Goal: Use online tool/utility: Utilize a website feature to perform a specific function

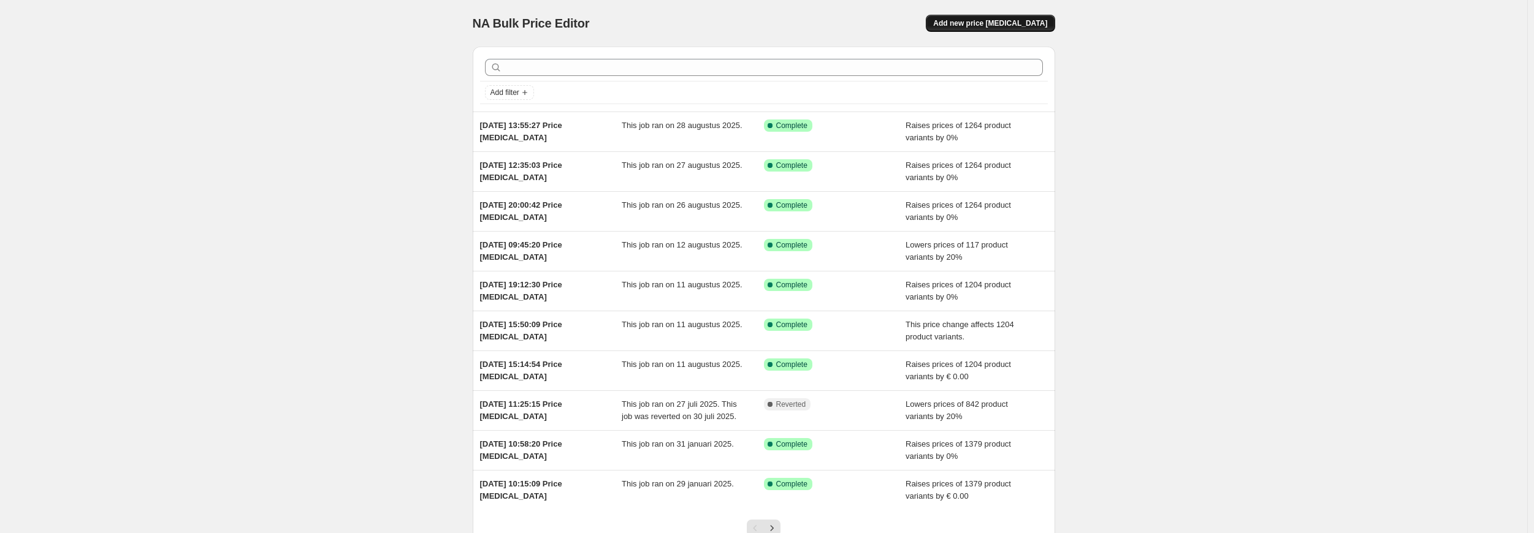
click at [998, 24] on span "Add new price [MEDICAL_DATA]" at bounding box center [990, 23] width 114 height 10
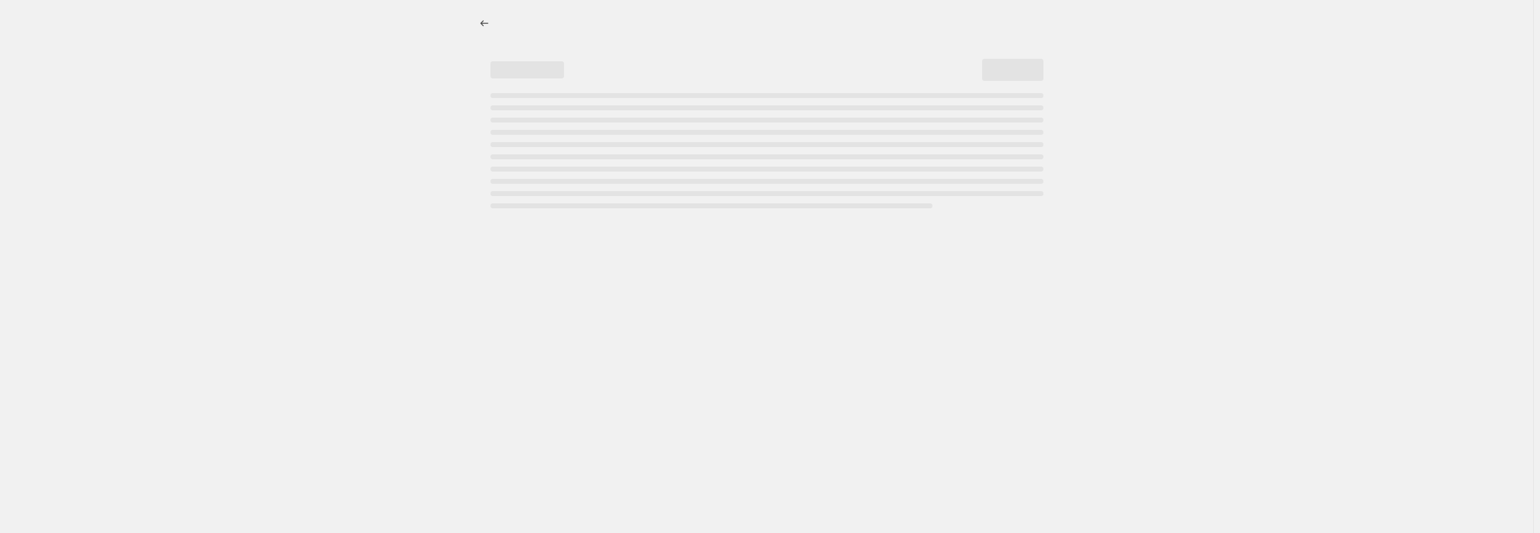
select select "percentage"
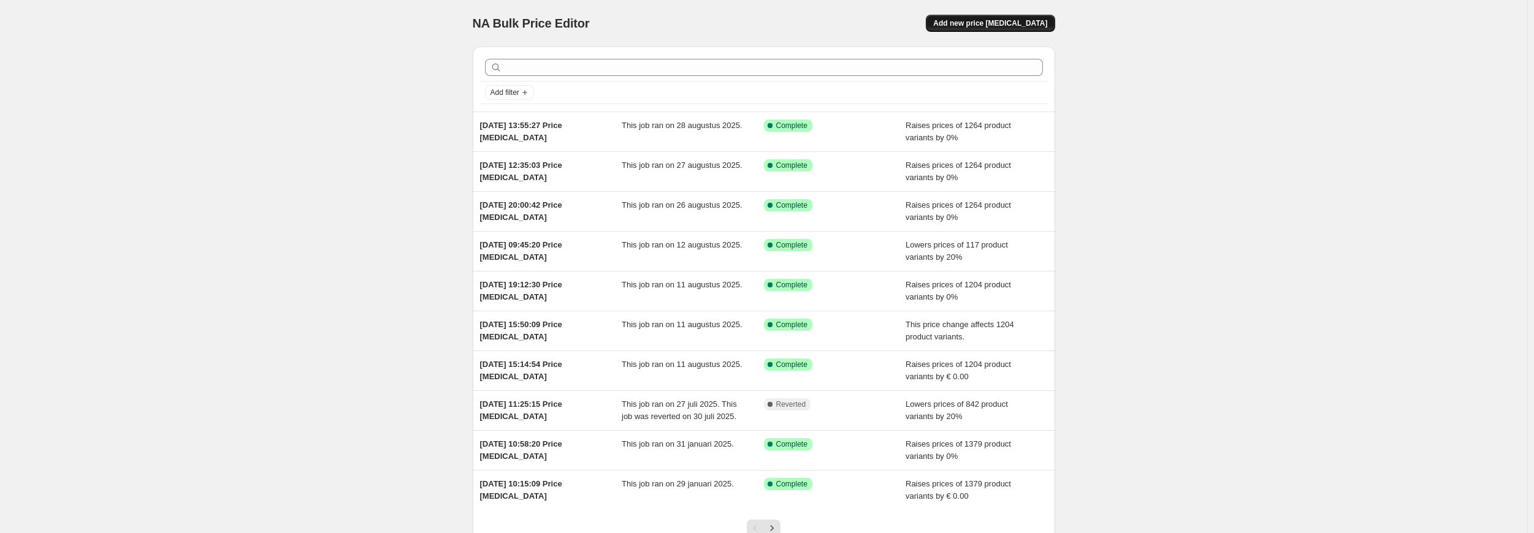
click at [995, 23] on span "Add new price [MEDICAL_DATA]" at bounding box center [990, 23] width 114 height 10
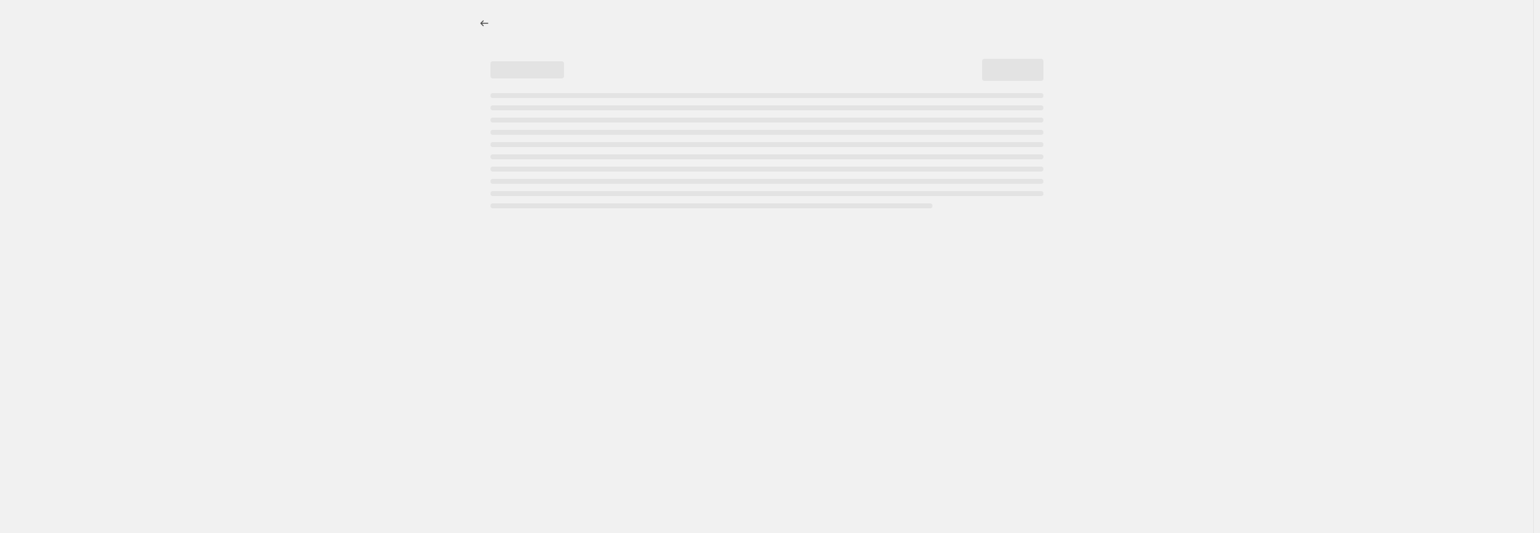
select select "percentage"
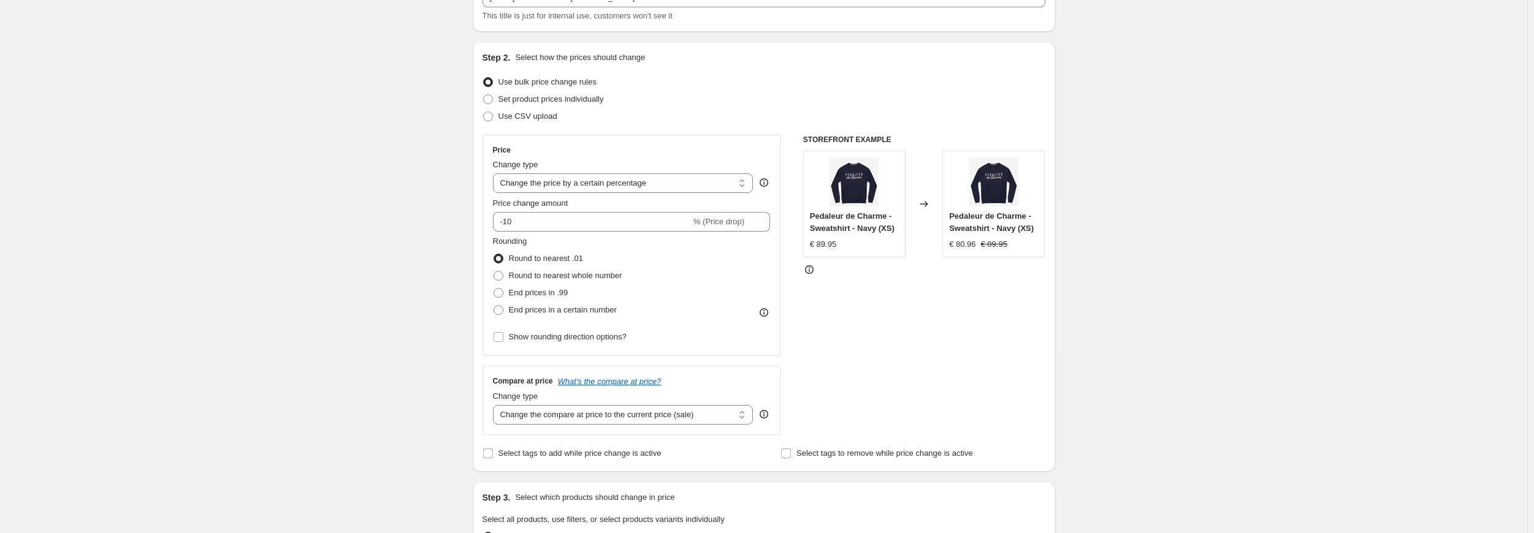
scroll to position [184, 0]
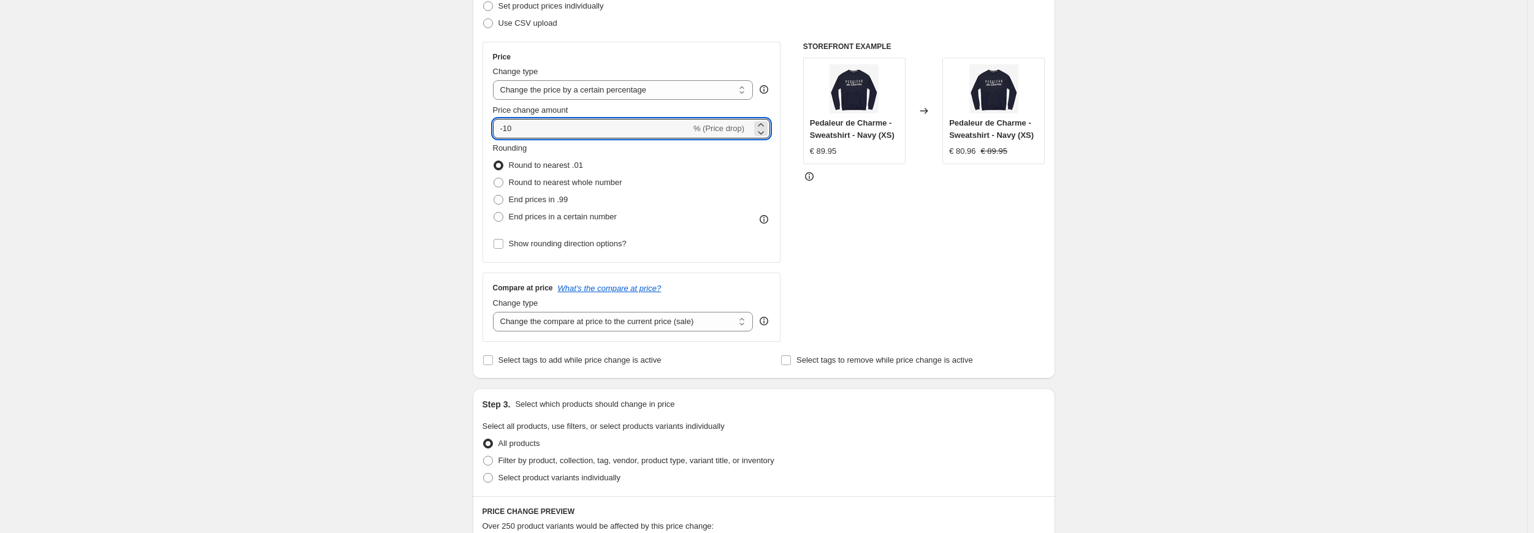
drag, startPoint x: 535, startPoint y: 134, endPoint x: 481, endPoint y: 126, distance: 55.2
click at [481, 126] on div "Step 2. Select how the prices should change Use bulk price change rules Set pro…" at bounding box center [764, 164] width 582 height 430
type input "0"
click at [417, 120] on div "Create new price change job. This page is ready Create new price change job Dra…" at bounding box center [763, 428] width 1527 height 1225
click at [557, 89] on select "Change the price to a certain amount Change the price by a certain amount Chang…" at bounding box center [623, 90] width 261 height 20
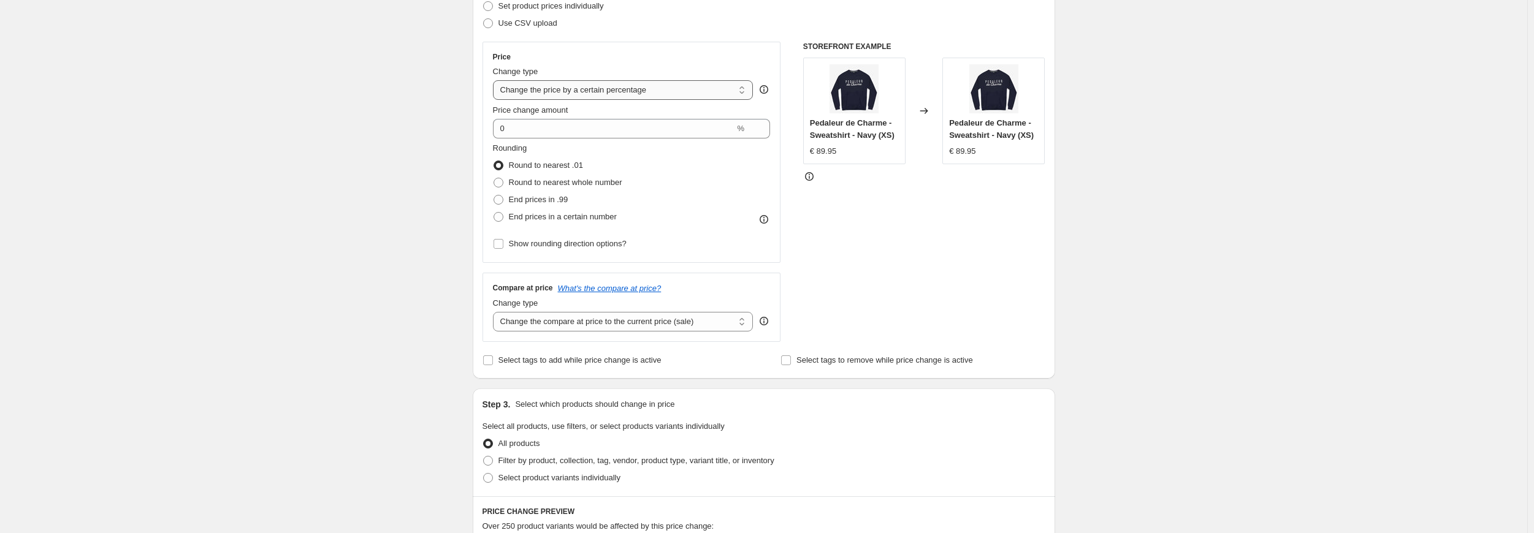
click at [495, 80] on select "Change the price to a certain amount Change the price by a certain amount Chang…" at bounding box center [623, 90] width 261 height 20
click at [512, 217] on span "End prices in a certain number" at bounding box center [563, 216] width 108 height 9
click at [494, 213] on input "End prices in a certain number" at bounding box center [493, 212] width 1 height 1
radio input "true"
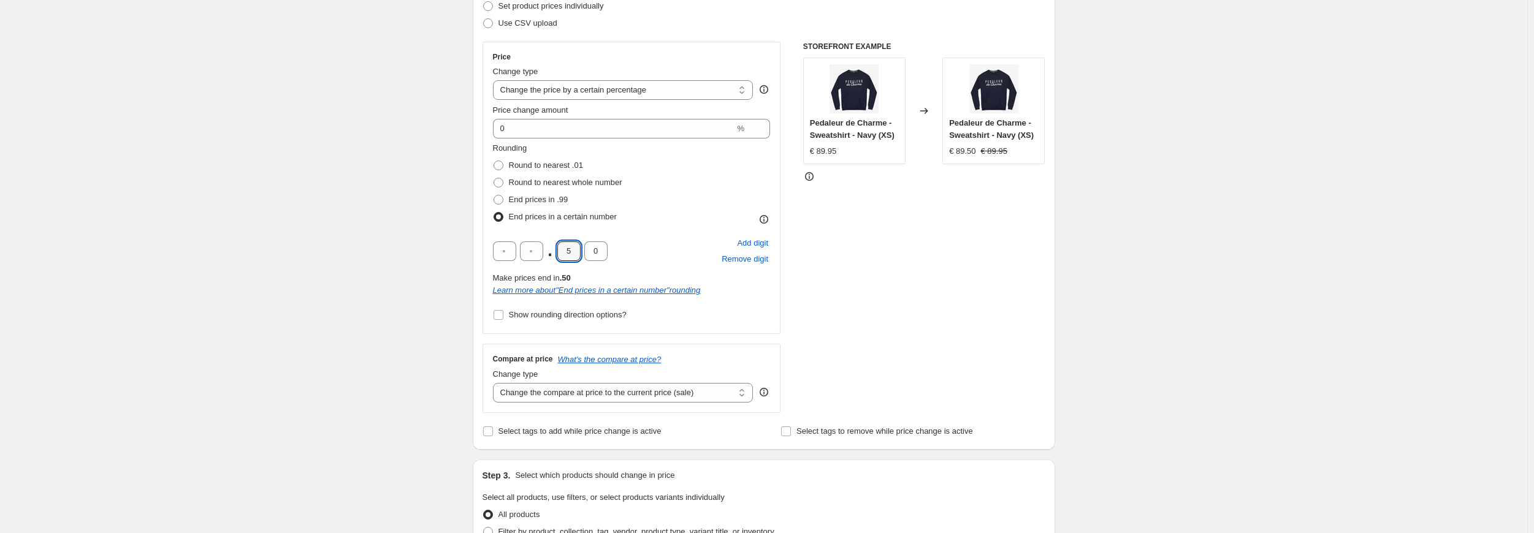
drag, startPoint x: 573, startPoint y: 252, endPoint x: 552, endPoint y: 254, distance: 21.0
click at [552, 254] on div ". 5 0" at bounding box center [550, 252] width 115 height 20
type input "0"
click at [907, 283] on div "STOREFRONT EXAMPLE Pedaleur de Charme - Sweatshirt - Navy (XS) € 89.95 Changed …" at bounding box center [924, 227] width 242 height 371
drag, startPoint x: 574, startPoint y: 317, endPoint x: 564, endPoint y: 330, distance: 16.2
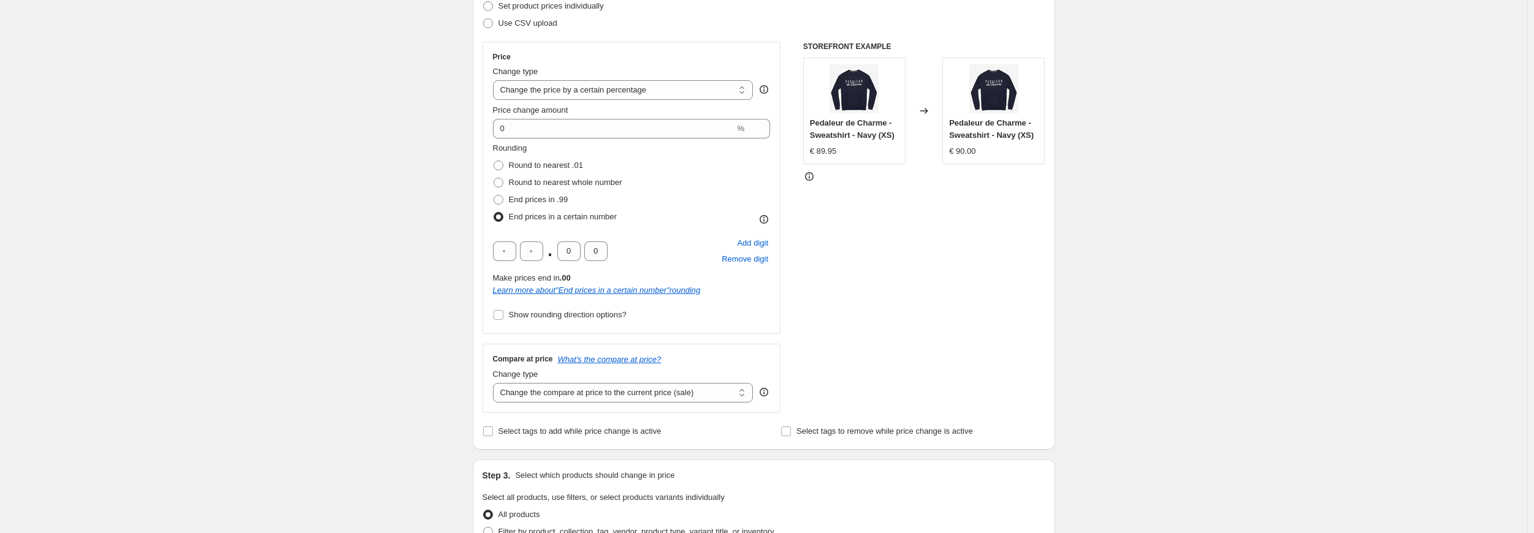
click at [574, 316] on span "Show rounding direction options?" at bounding box center [568, 314] width 118 height 9
click at [503, 316] on input "Show rounding direction options?" at bounding box center [498, 315] width 10 height 10
checkbox input "true"
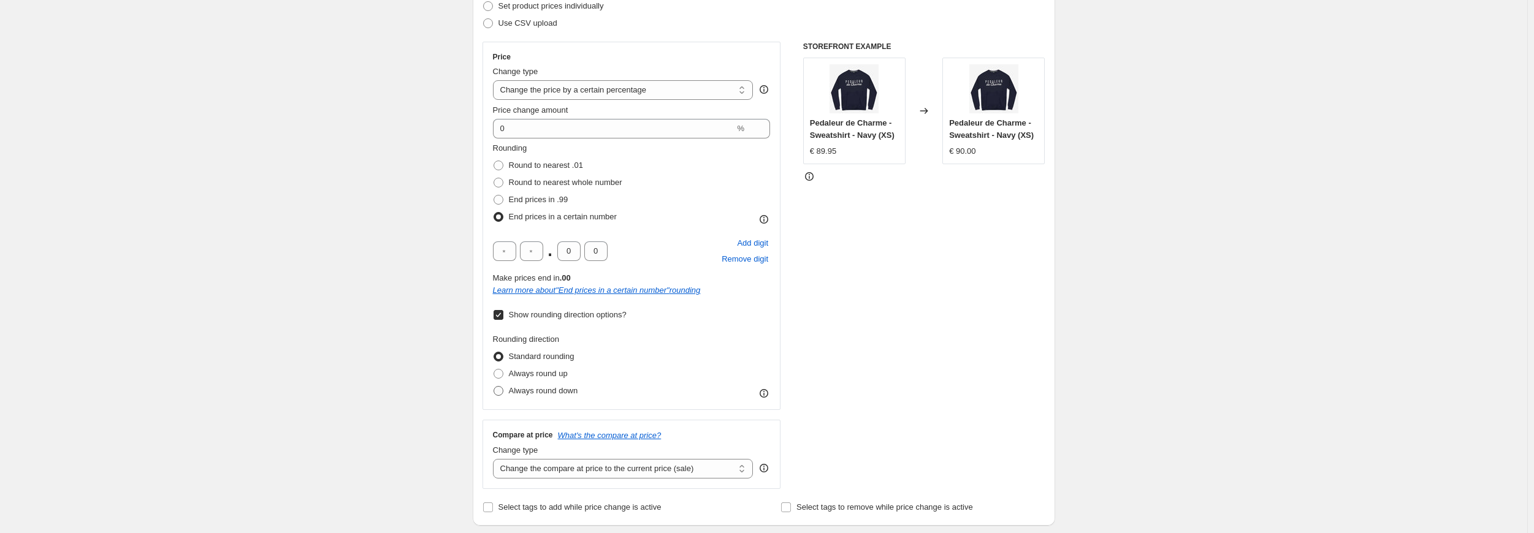
click at [530, 390] on span "Always round down" at bounding box center [543, 390] width 69 height 9
click at [494, 387] on input "Always round down" at bounding box center [493, 386] width 1 height 1
radio input "true"
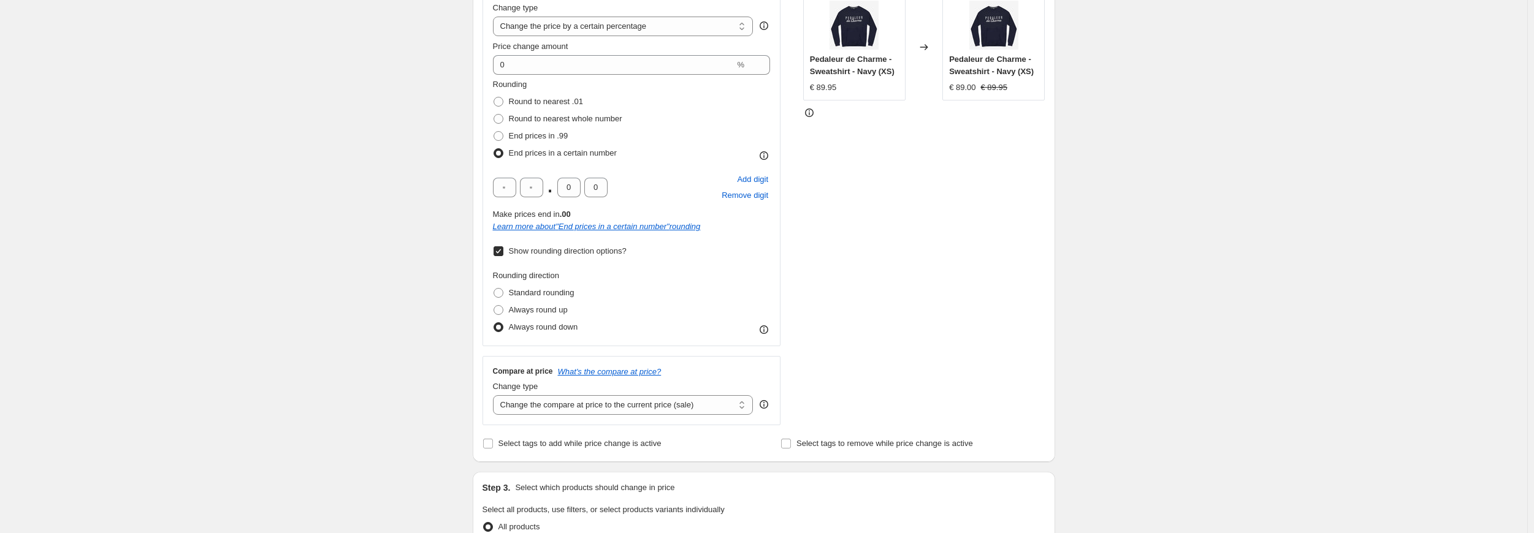
scroll to position [306, 0]
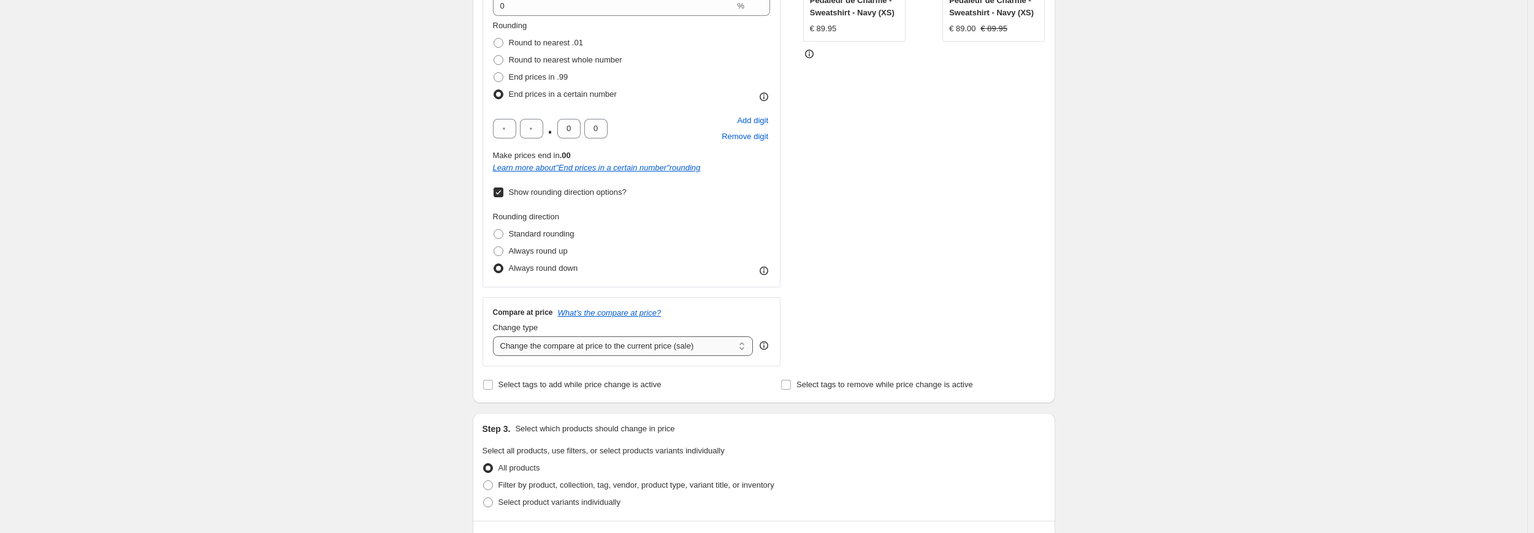
click at [545, 349] on select "Change the compare at price to the current price (sale) Change the compare at p…" at bounding box center [623, 347] width 261 height 20
select select "percentage"
click at [495, 337] on select "Change the compare at price to the current price (sale) Change the compare at p…" at bounding box center [623, 347] width 261 height 20
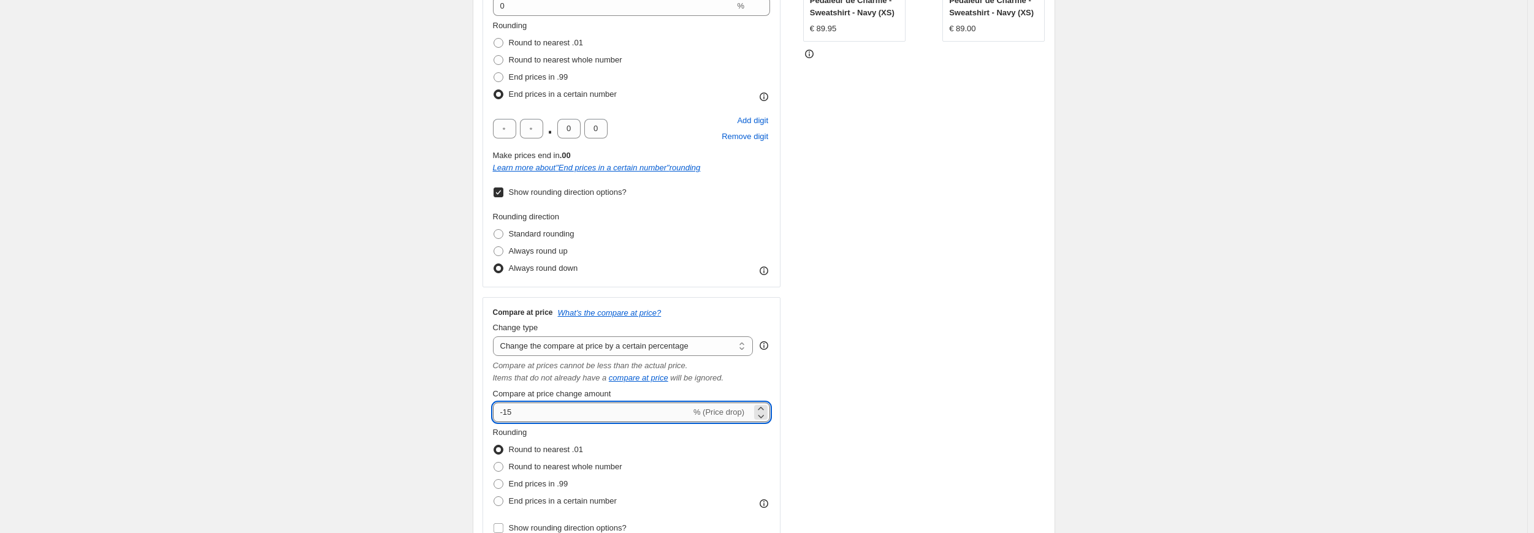
click at [536, 416] on input "-15" at bounding box center [592, 413] width 198 height 20
type input "0"
click at [414, 389] on div "Create new price change job. This page is ready Create new price change job Dra…" at bounding box center [763, 470] width 1527 height 1553
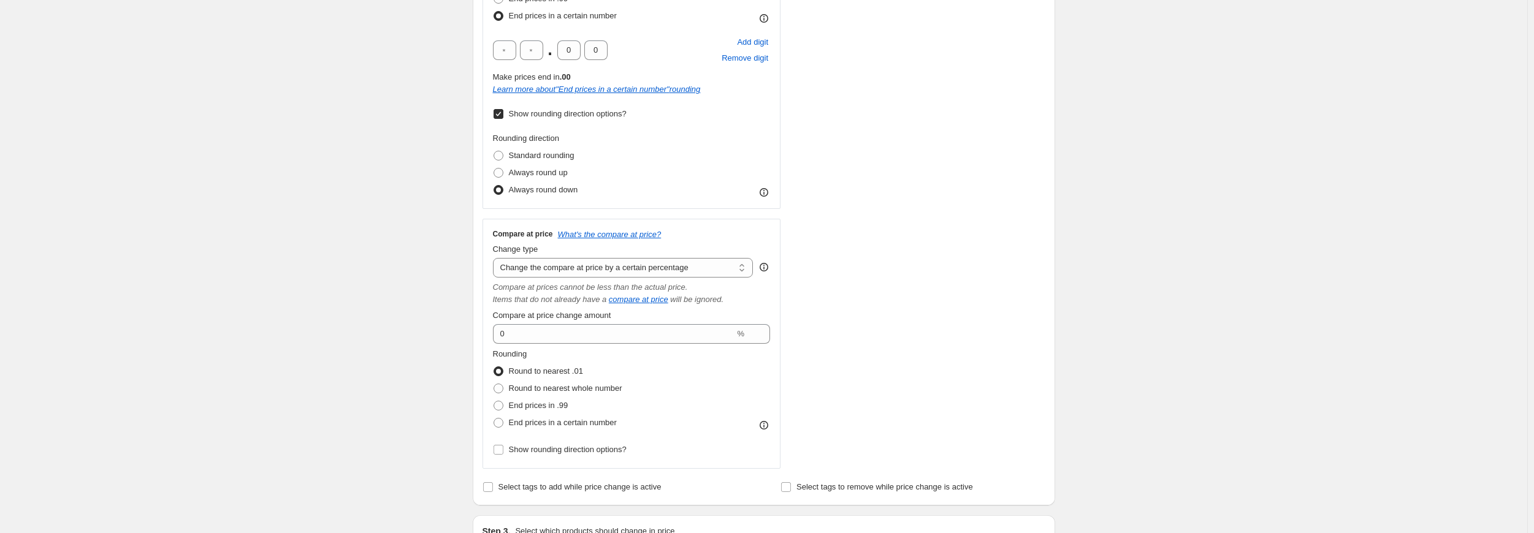
scroll to position [429, 0]
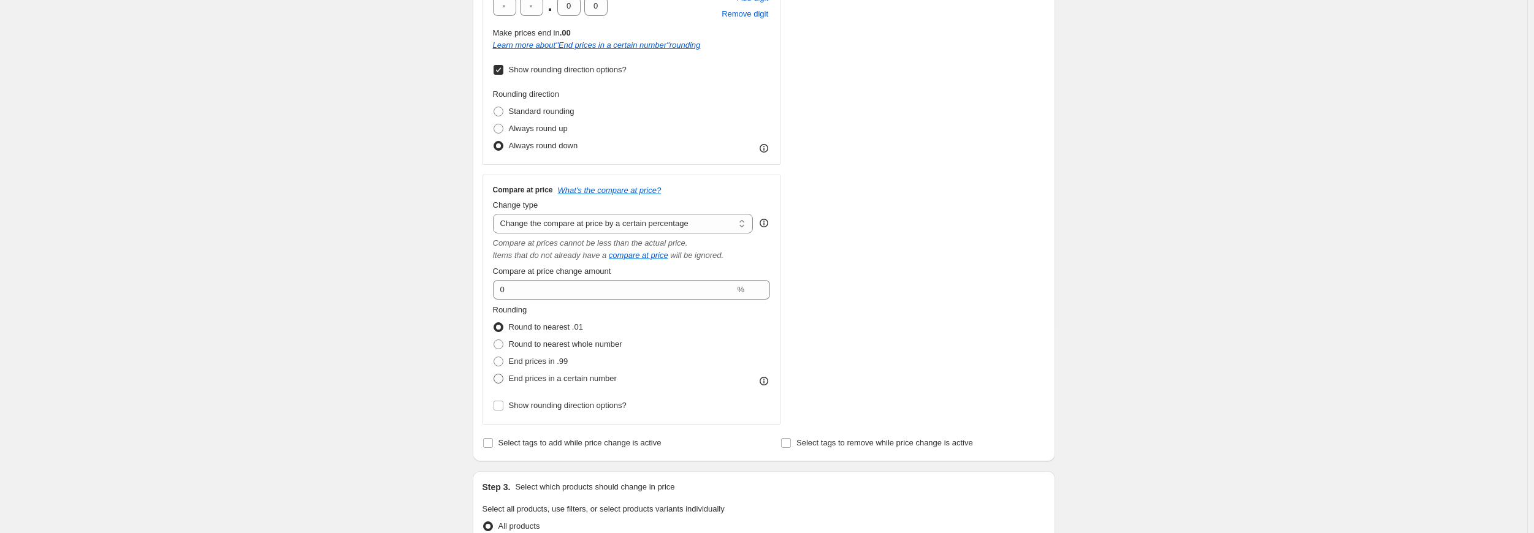
click at [524, 378] on span "End prices in a certain number" at bounding box center [563, 378] width 108 height 9
click at [494, 375] on input "End prices in a certain number" at bounding box center [493, 374] width 1 height 1
radio input "true"
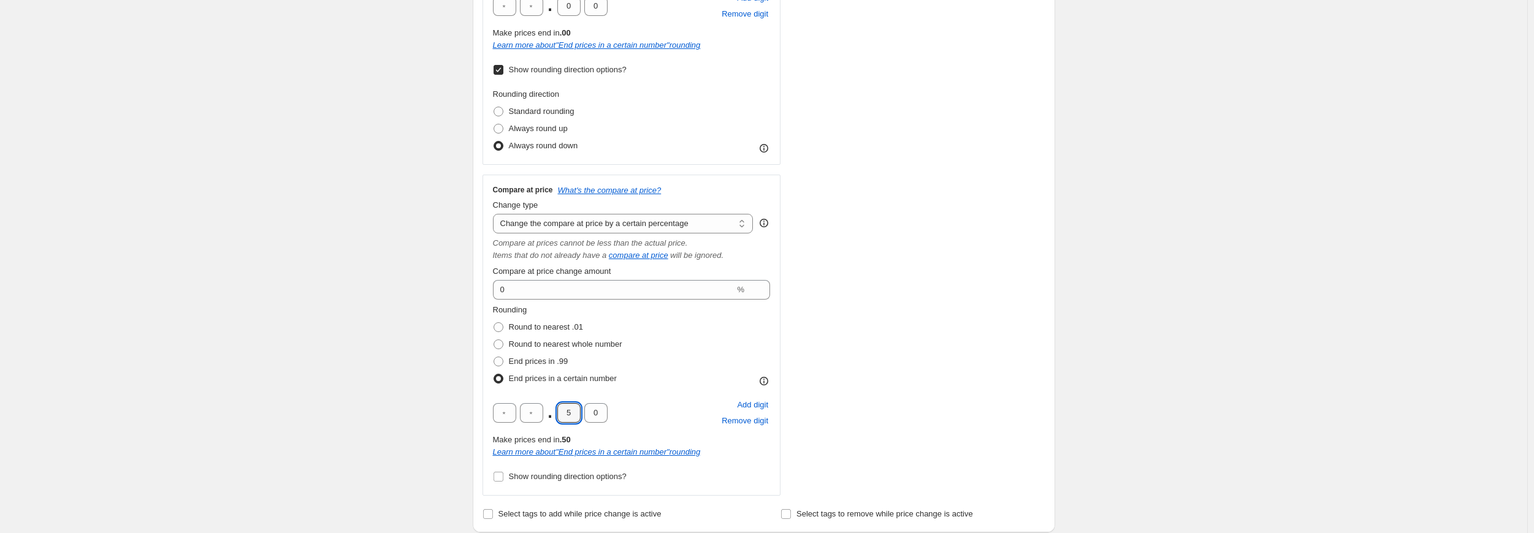
drag, startPoint x: 579, startPoint y: 413, endPoint x: 557, endPoint y: 413, distance: 22.1
click at [557, 413] on div ". 5 0" at bounding box center [550, 413] width 115 height 20
type input "0"
click at [435, 382] on div "Create new price change job. This page is ready Create new price change job Dra…" at bounding box center [763, 383] width 1527 height 1624
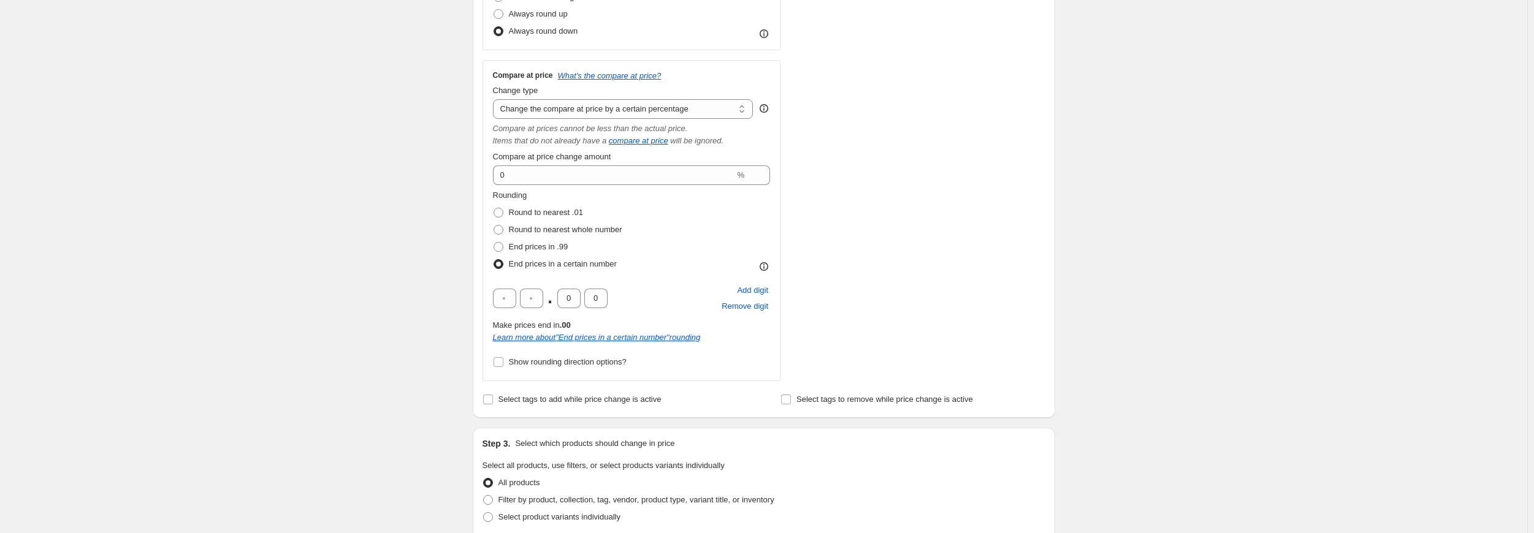
scroll to position [552, 0]
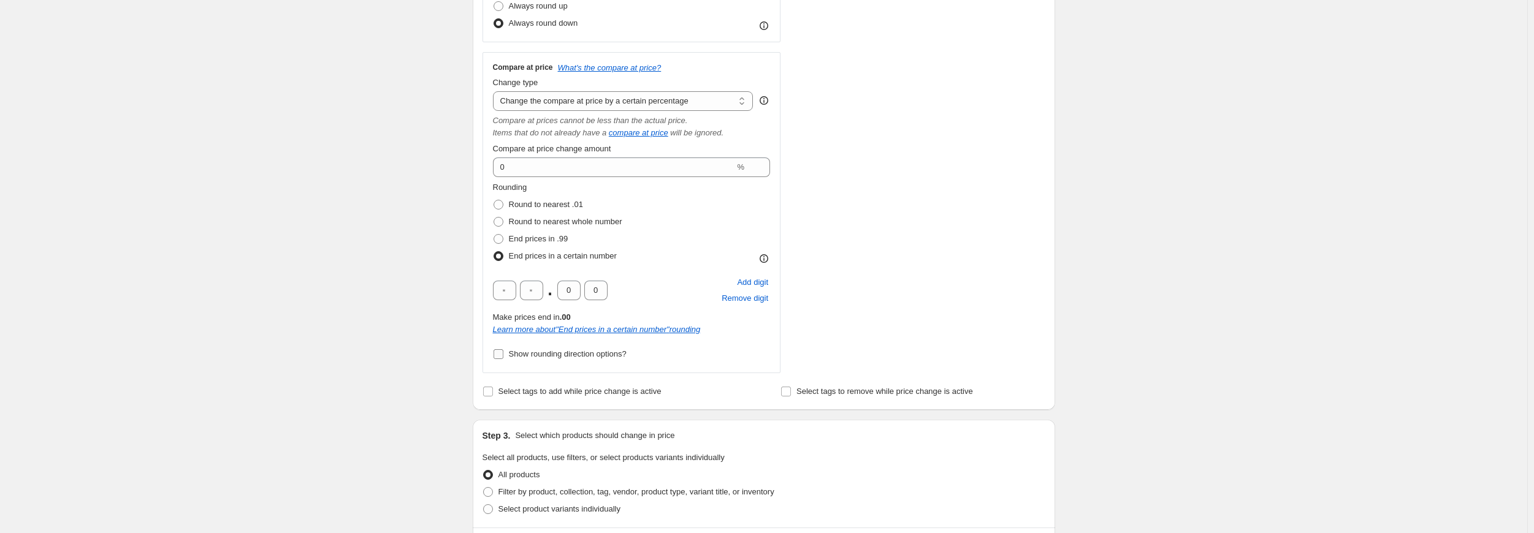
click at [552, 358] on span "Show rounding direction options?" at bounding box center [568, 353] width 118 height 9
click at [503, 358] on input "Show rounding direction options?" at bounding box center [498, 354] width 10 height 10
checkbox input "true"
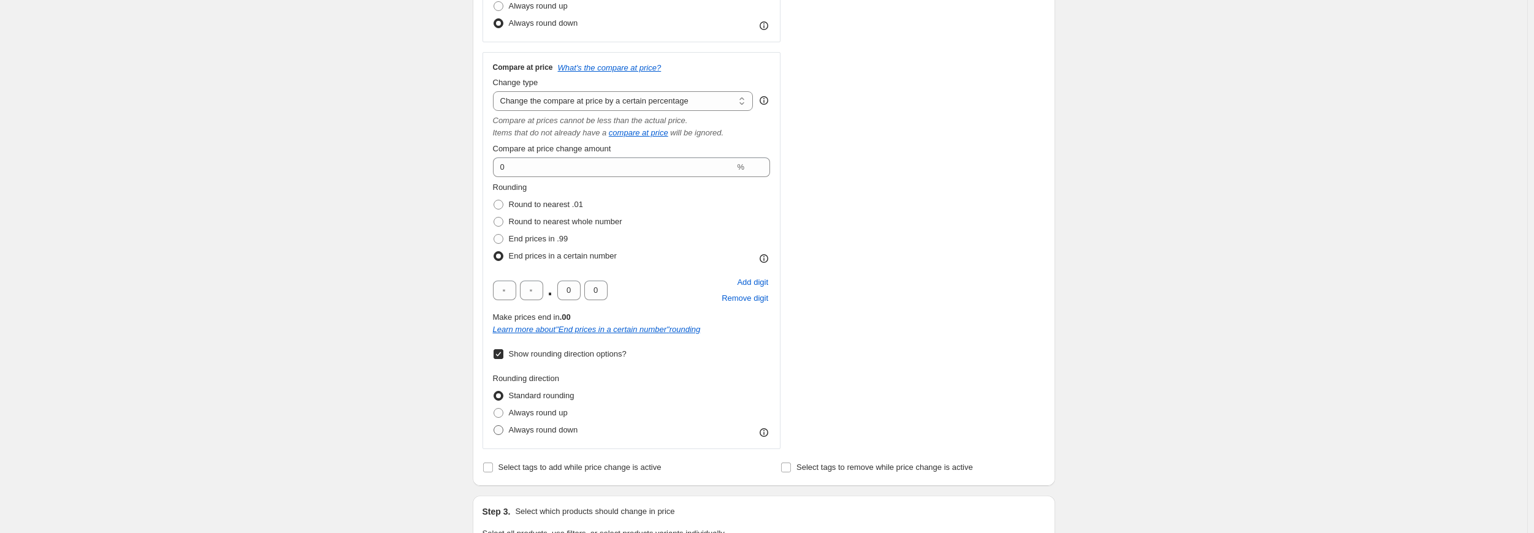
click at [540, 428] on span "Always round down" at bounding box center [543, 429] width 69 height 9
click at [494, 426] on input "Always round down" at bounding box center [493, 425] width 1 height 1
radio input "true"
click at [981, 313] on div "STOREFRONT EXAMPLE Pedaleur de Charme - Sweatshirt - Navy (XS) € 89.95 Changed …" at bounding box center [924, 61] width 242 height 775
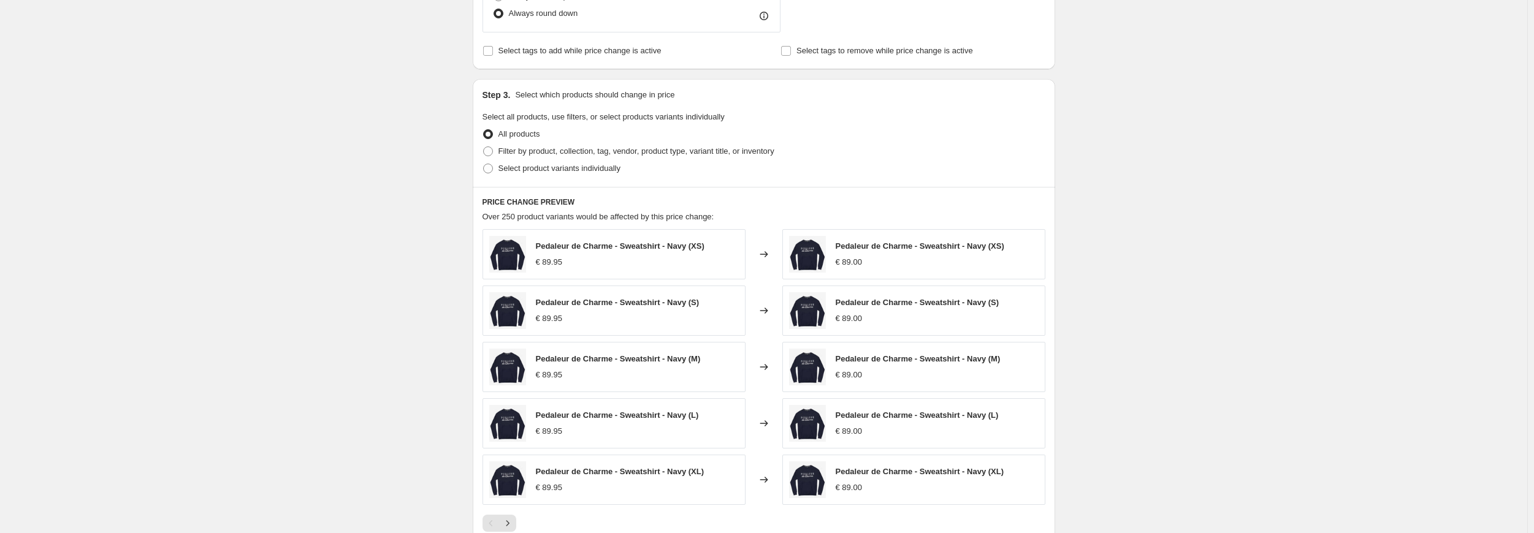
scroll to position [1166, 0]
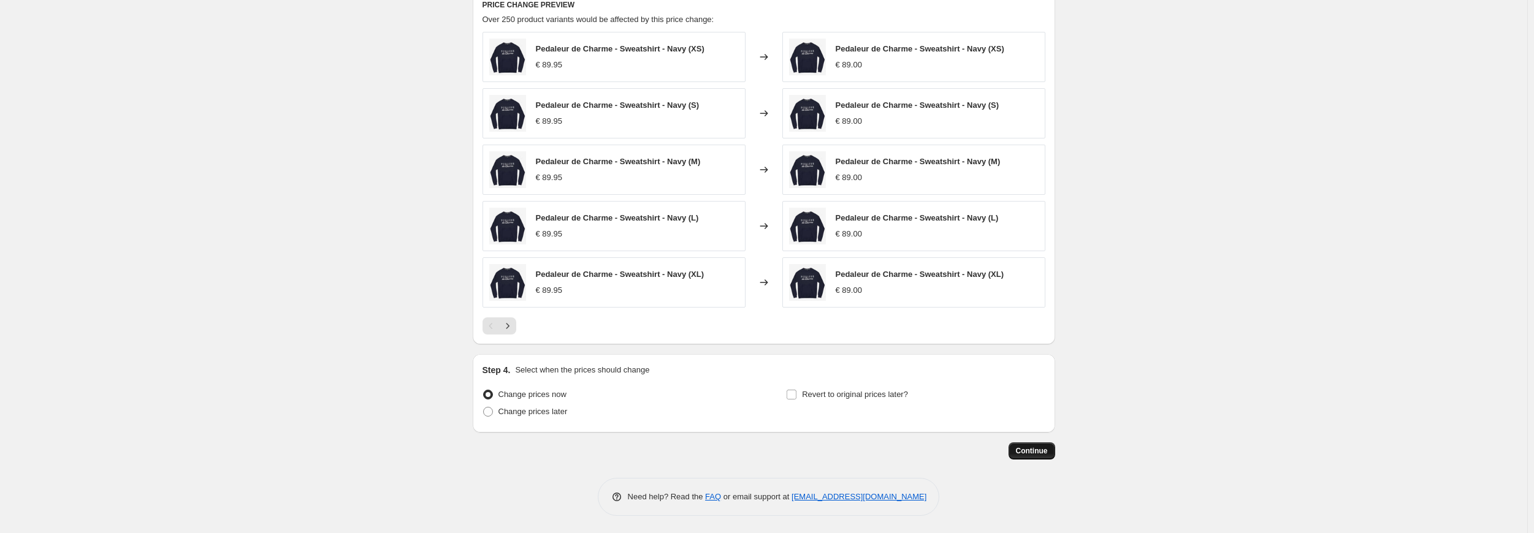
click at [1030, 448] on span "Continue" at bounding box center [1032, 451] width 32 height 10
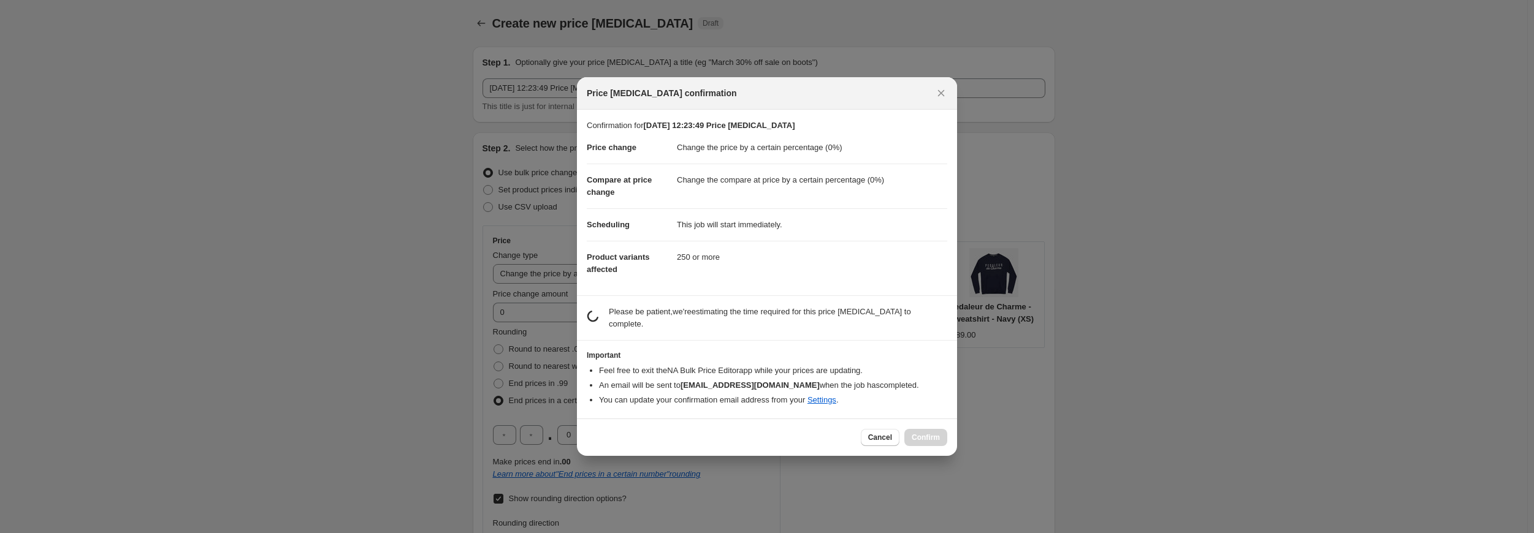
scroll to position [0, 0]
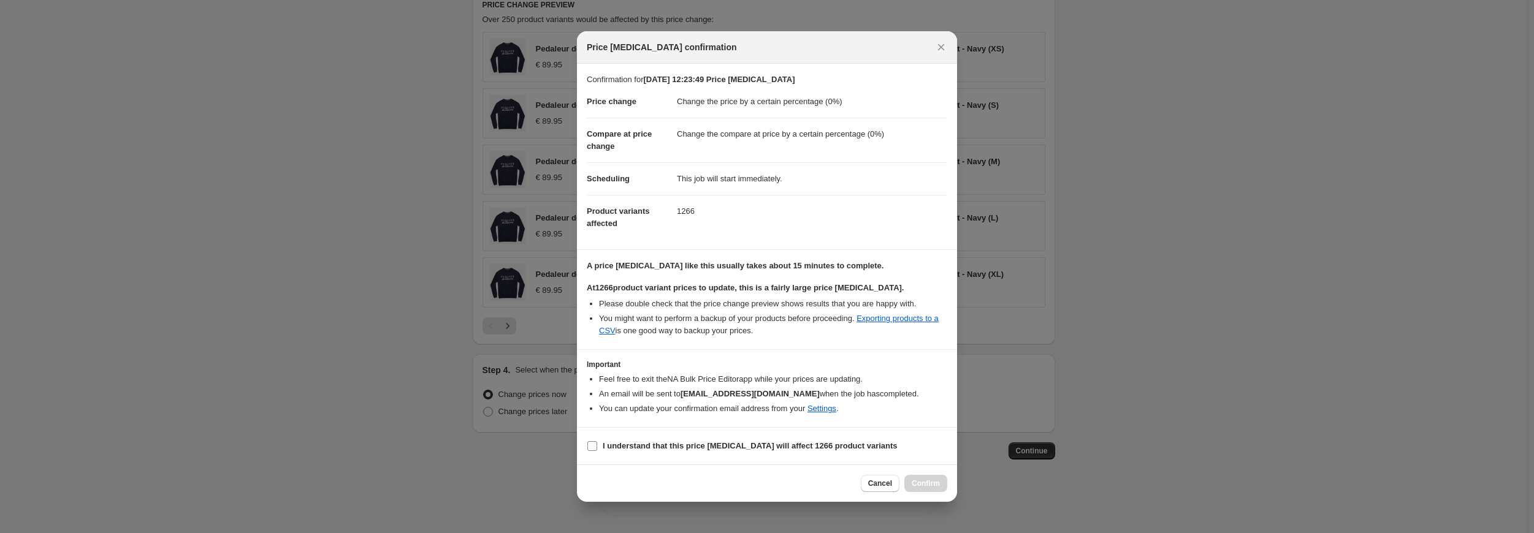
click at [721, 444] on b "I understand that this price change job will affect 1266 product variants" at bounding box center [750, 445] width 295 height 9
click at [597, 444] on input "I understand that this price change job will affect 1266 product variants" at bounding box center [592, 446] width 10 height 10
checkbox input "true"
click at [917, 481] on span "Confirm" at bounding box center [926, 484] width 28 height 10
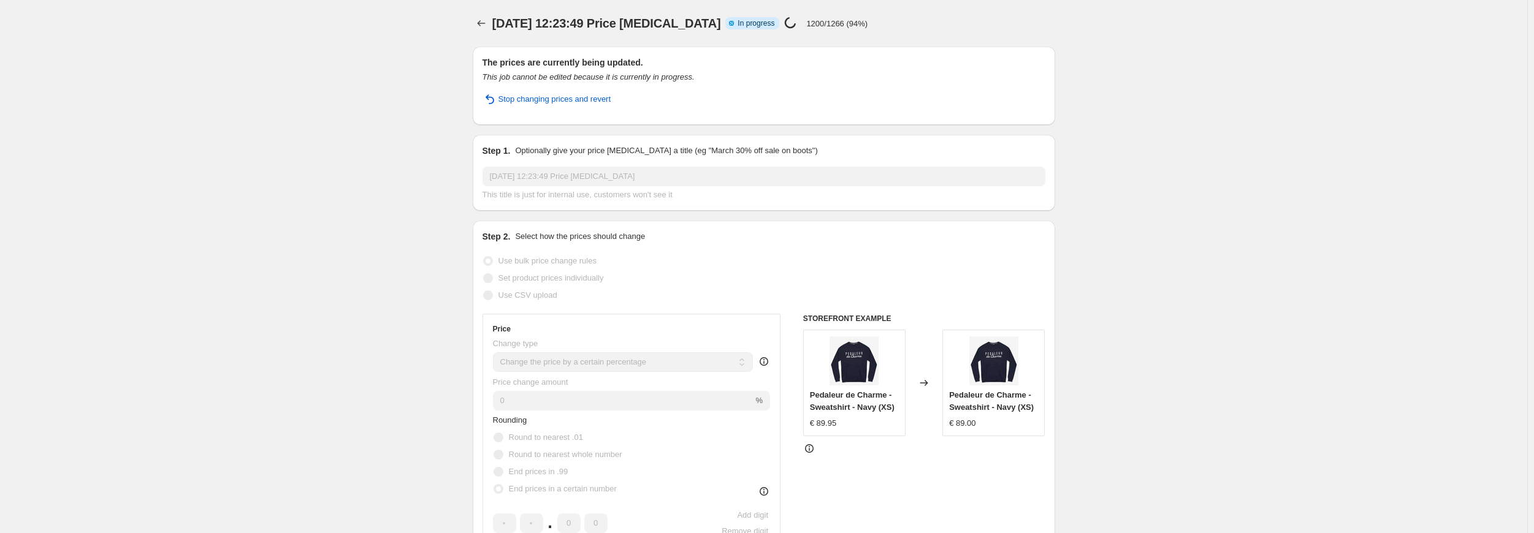
select select "percentage"
